Goal: Check status: Check status

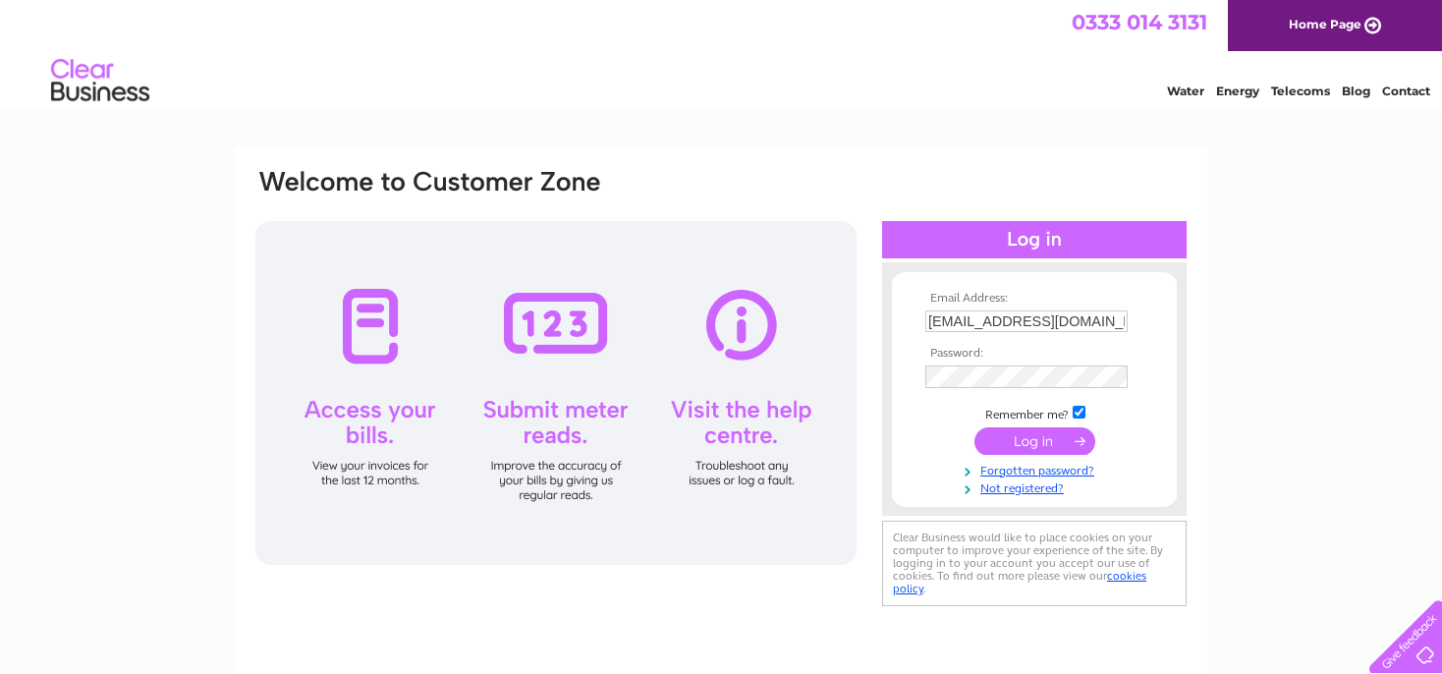
click at [1030, 446] on input "submit" at bounding box center [1034, 441] width 121 height 28
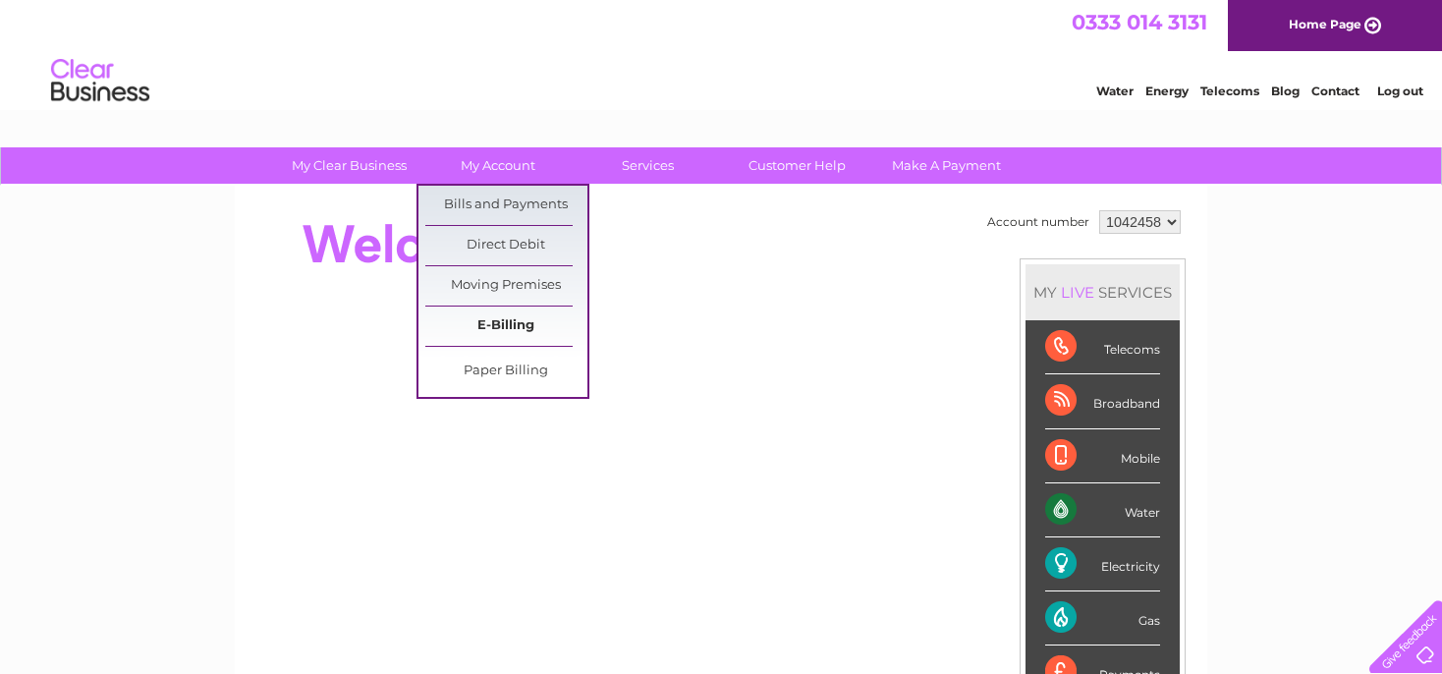
click at [508, 324] on link "E-Billing" at bounding box center [506, 325] width 162 height 39
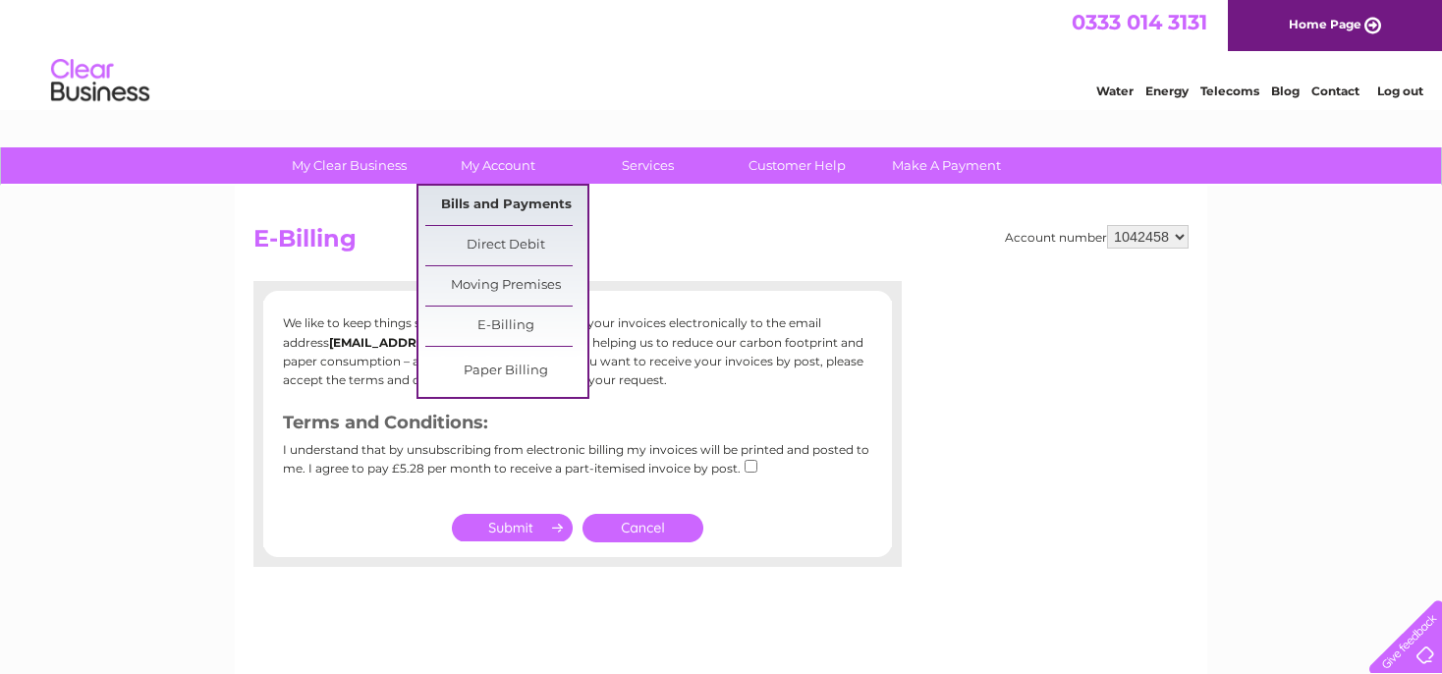
click at [501, 209] on link "Bills and Payments" at bounding box center [506, 205] width 162 height 39
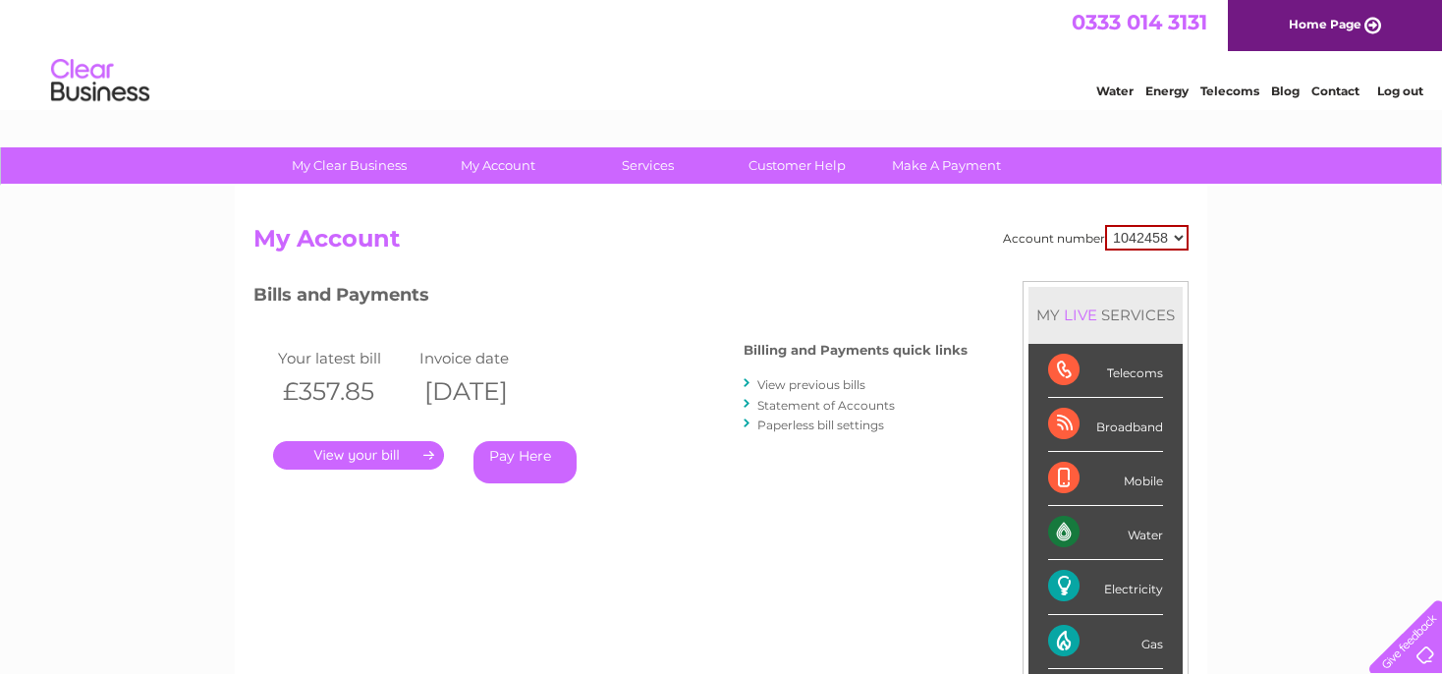
click at [383, 451] on link "." at bounding box center [358, 455] width 171 height 28
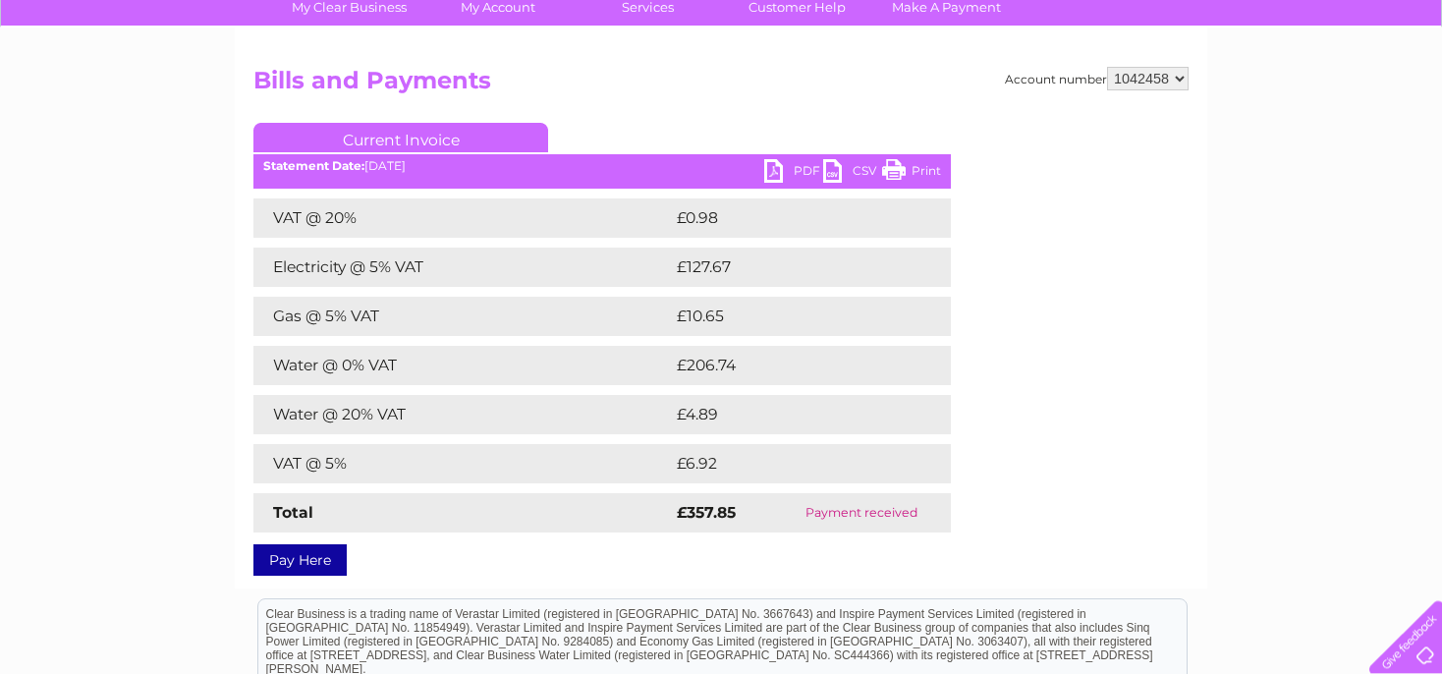
scroll to position [111, 0]
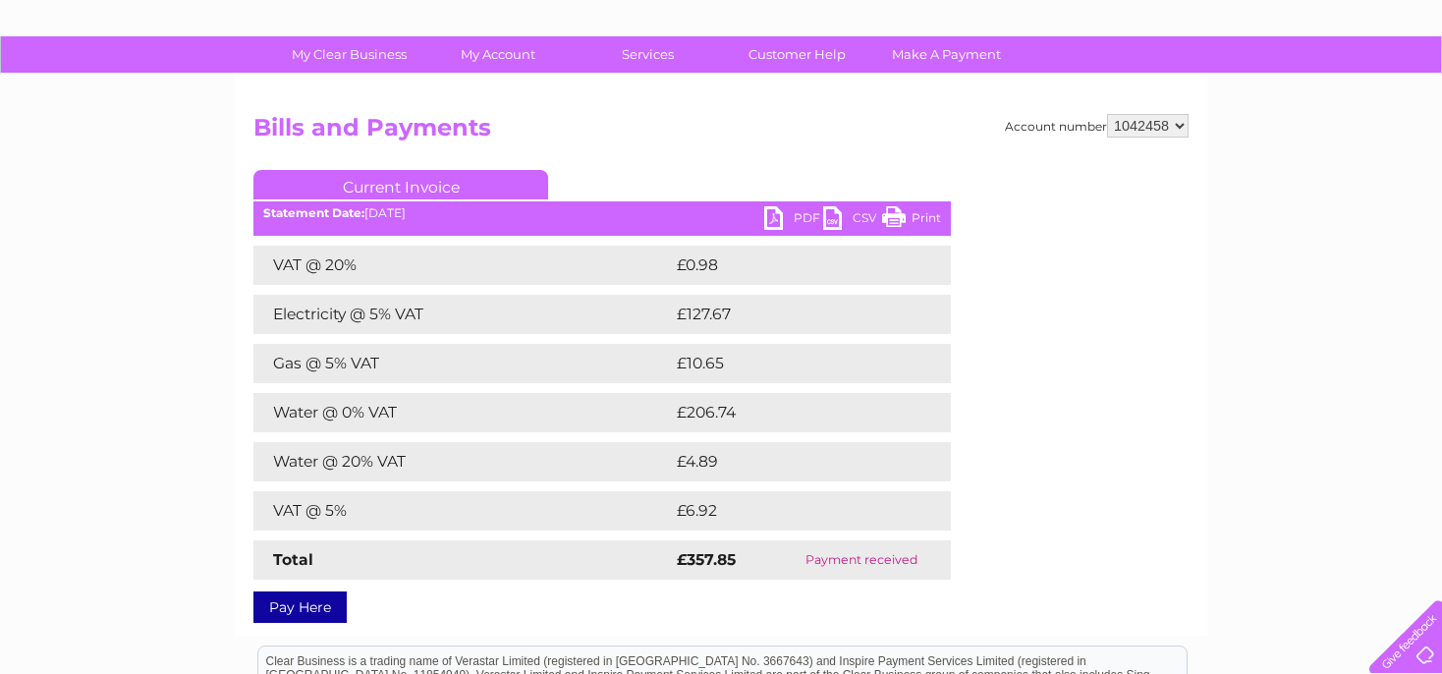
click at [903, 202] on ul "Current Invoice" at bounding box center [601, 188] width 697 height 36
click at [902, 220] on link "Print" at bounding box center [911, 220] width 59 height 28
